Goal: Transaction & Acquisition: Book appointment/travel/reservation

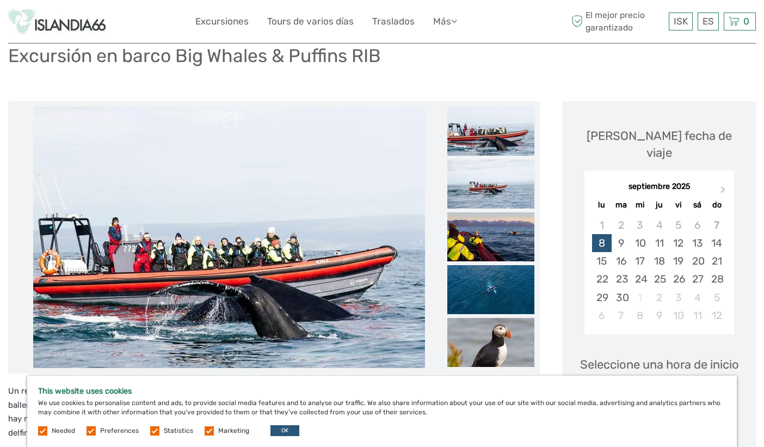
scroll to position [83, 0]
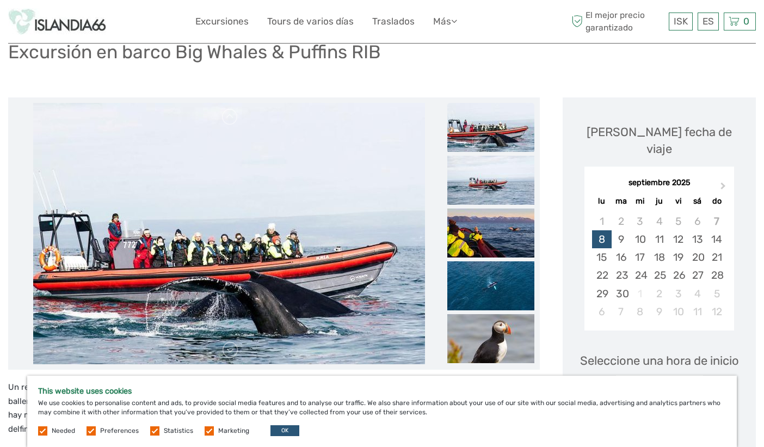
click at [91, 430] on label at bounding box center [91, 430] width 9 height 9
click at [0, 0] on input "checkbox" at bounding box center [0, 0] width 0 height 0
click at [150, 431] on label at bounding box center [154, 430] width 9 height 9
click at [0, 0] on input "checkbox" at bounding box center [0, 0] width 0 height 0
click at [206, 431] on label at bounding box center [209, 430] width 9 height 9
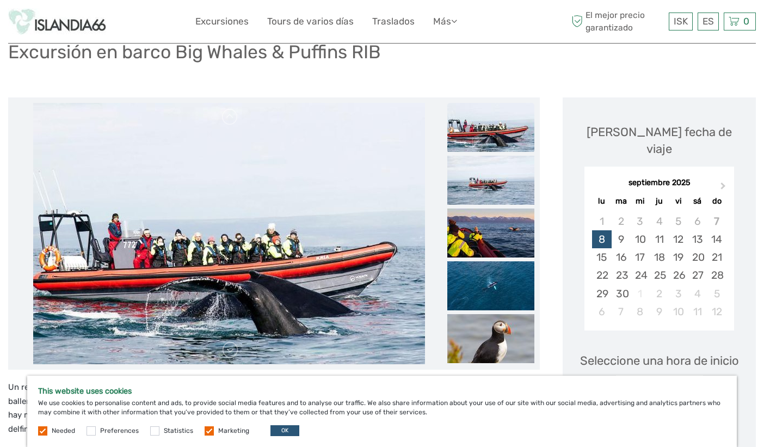
click at [0, 0] on input "checkbox" at bounding box center [0, 0] width 0 height 0
click at [288, 435] on button "OK" at bounding box center [285, 430] width 29 height 11
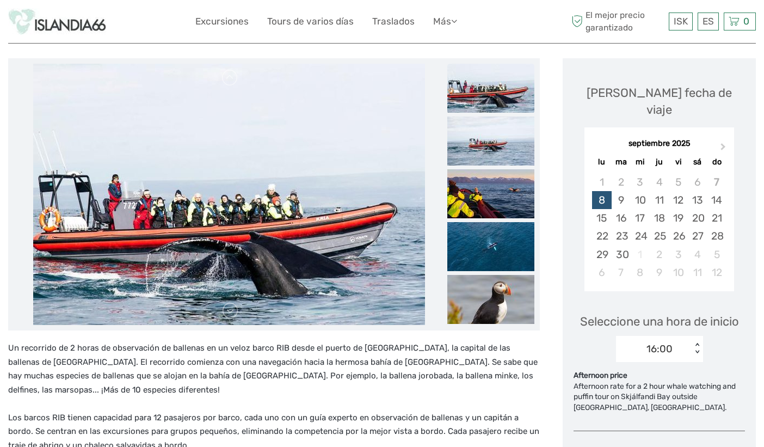
scroll to position [123, 0]
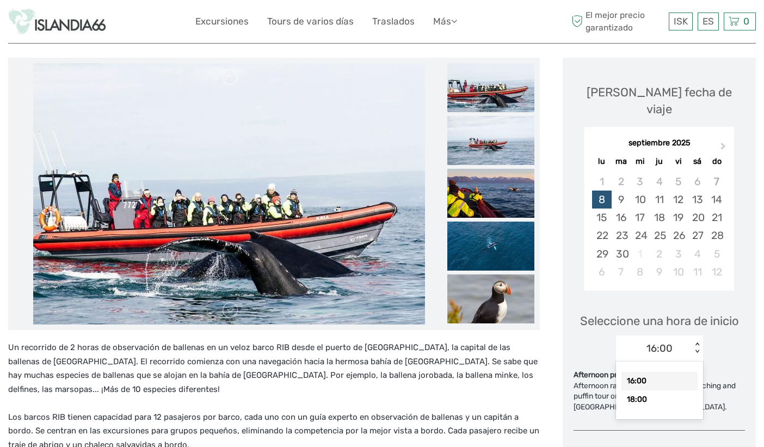
click at [661, 390] on div "18:00" at bounding box center [660, 399] width 76 height 19
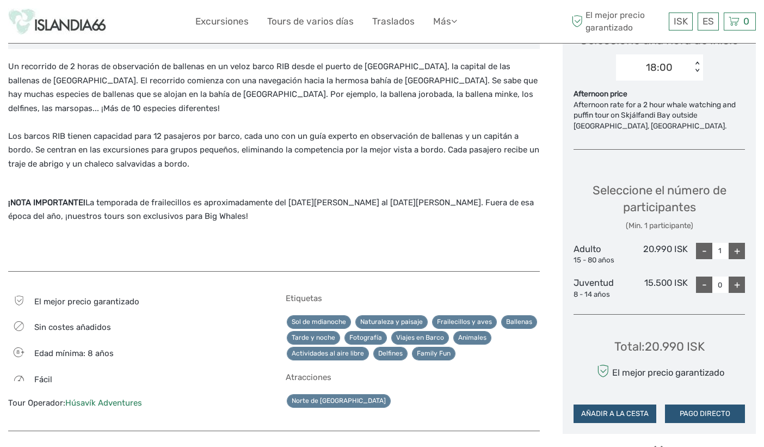
scroll to position [402, 0]
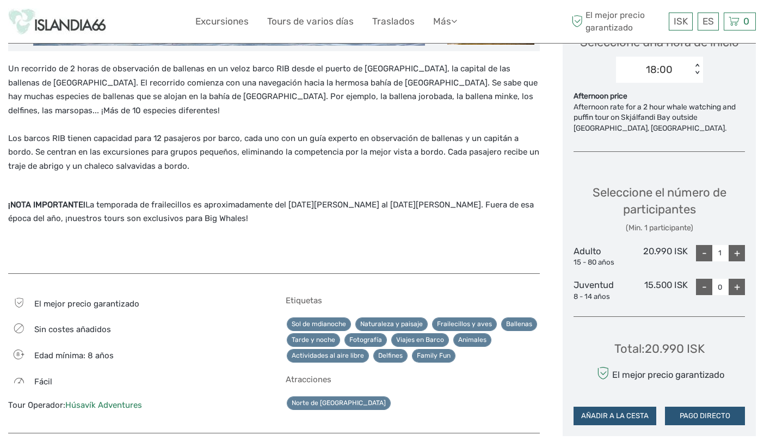
click at [737, 245] on div "+" at bounding box center [737, 253] width 16 height 16
type input "2"
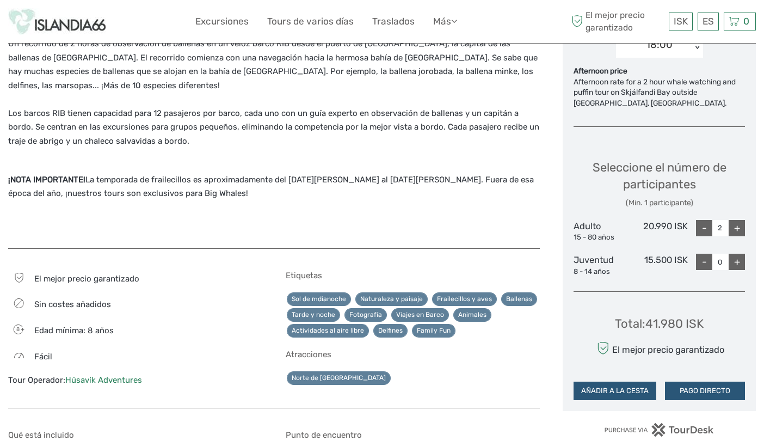
scroll to position [444, 0]
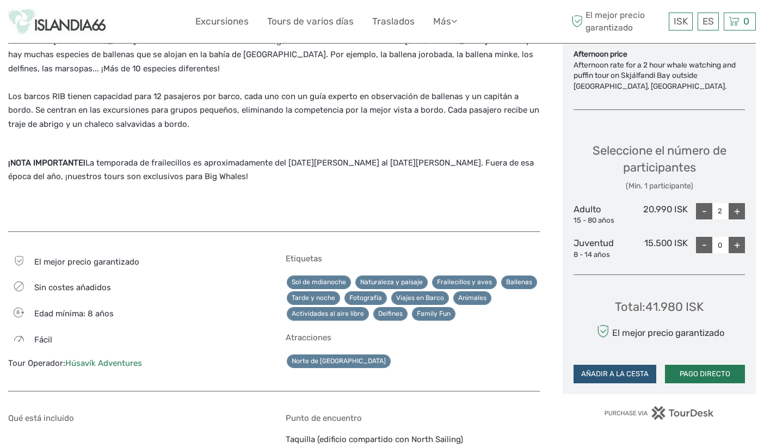
click at [687, 365] on button "PAGO DIRECTO" at bounding box center [705, 374] width 80 height 19
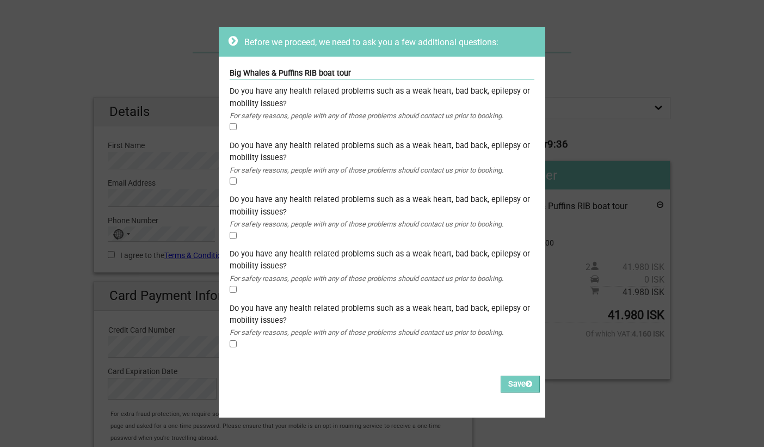
scroll to position [24, 0]
click at [526, 380] on icon at bounding box center [529, 384] width 7 height 8
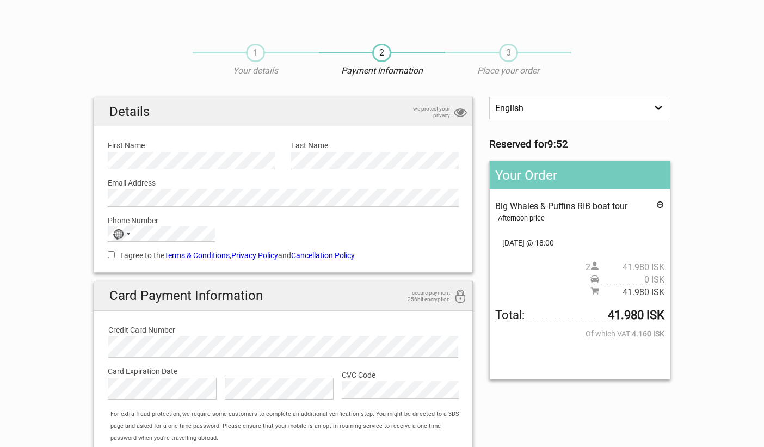
click at [660, 103] on select "English Español Deutsch" at bounding box center [580, 108] width 181 height 22
select select "/es/HandleOrder/Info/658764/84b6e687da79118e393bcfa6c48dcfcf"
click at [490, 97] on select "English Español Deutsch" at bounding box center [580, 108] width 181 height 22
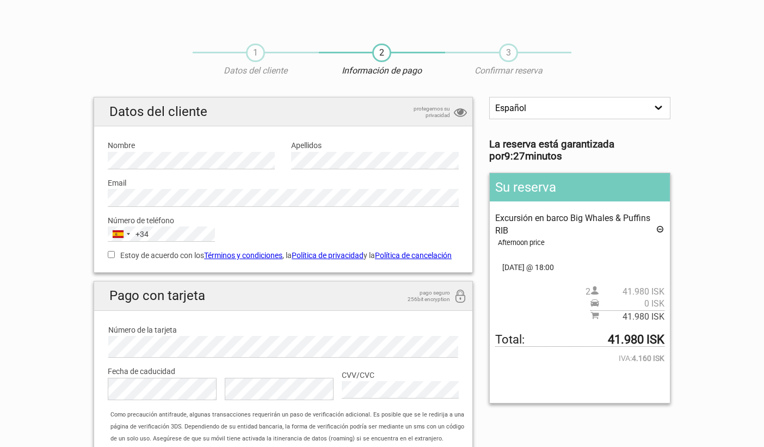
click at [113, 253] on input "Estoy de acuerdo con los Términos y condiciones , la Política de privacidad y l…" at bounding box center [111, 254] width 7 height 7
checkbox input "true"
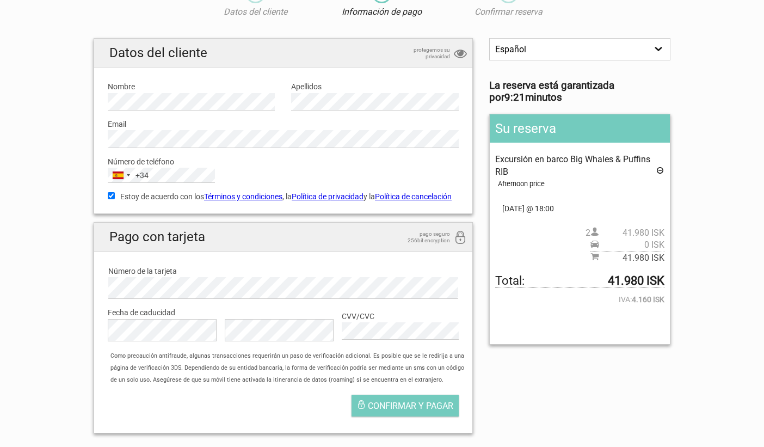
scroll to position [59, 0]
click at [230, 123] on label "Email" at bounding box center [283, 124] width 351 height 12
click at [403, 409] on span "Confirmar y pagar" at bounding box center [410, 405] width 85 height 10
